Goal: Information Seeking & Learning: Learn about a topic

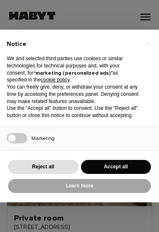
click at [138, 69] on p "We and selected third parties use cookies or similar technologies for technical…" at bounding box center [73, 69] width 132 height 28
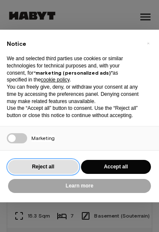
click at [74, 166] on button "Reject all" at bounding box center [43, 167] width 70 height 14
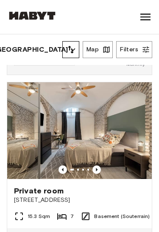
scroll to position [158, 0]
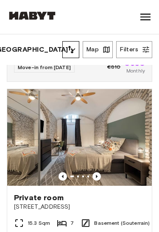
click at [28, 52] on button "[GEOGRAPHIC_DATA]" at bounding box center [35, 50] width 56 height 12
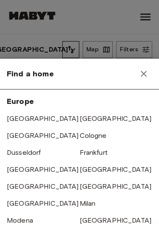
click at [129, 75] on div "Find a home" at bounding box center [79, 74] width 159 height 31
click at [156, 70] on div "Find a home" at bounding box center [79, 74] width 159 height 31
click at [147, 75] on icon "button" at bounding box center [144, 74] width 10 height 10
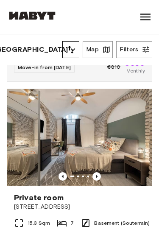
click at [106, 47] on icon "button" at bounding box center [106, 50] width 6 height 6
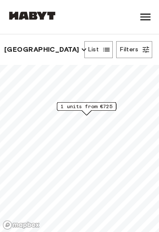
click at [105, 50] on icon "button" at bounding box center [106, 49] width 8 height 8
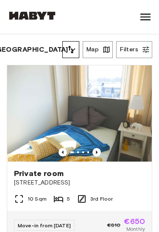
click at [104, 50] on icon "button" at bounding box center [106, 49] width 8 height 8
